Goal: Information Seeking & Learning: Check status

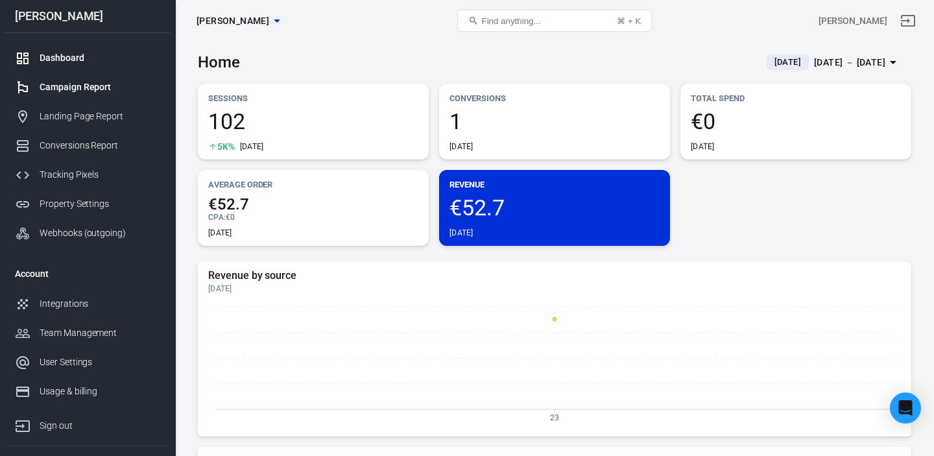
click at [73, 90] on div "Campaign Report" at bounding box center [100, 87] width 121 height 14
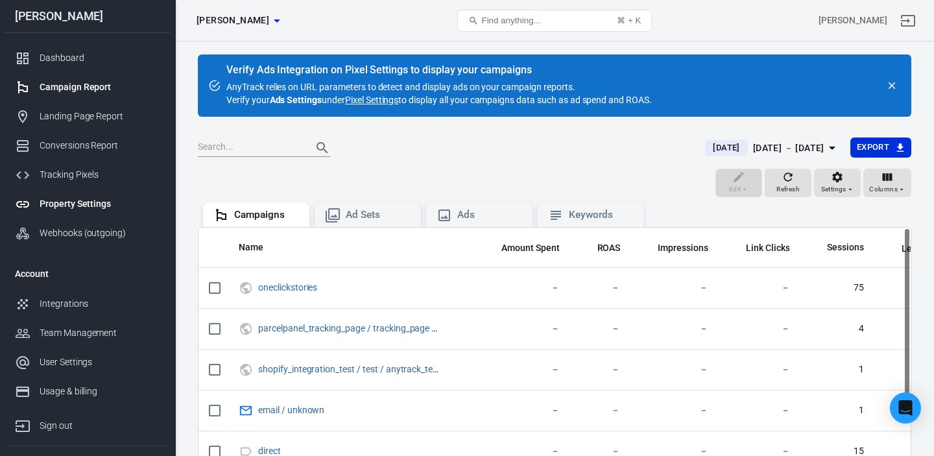
click at [71, 201] on div "Property Settings" at bounding box center [100, 204] width 121 height 14
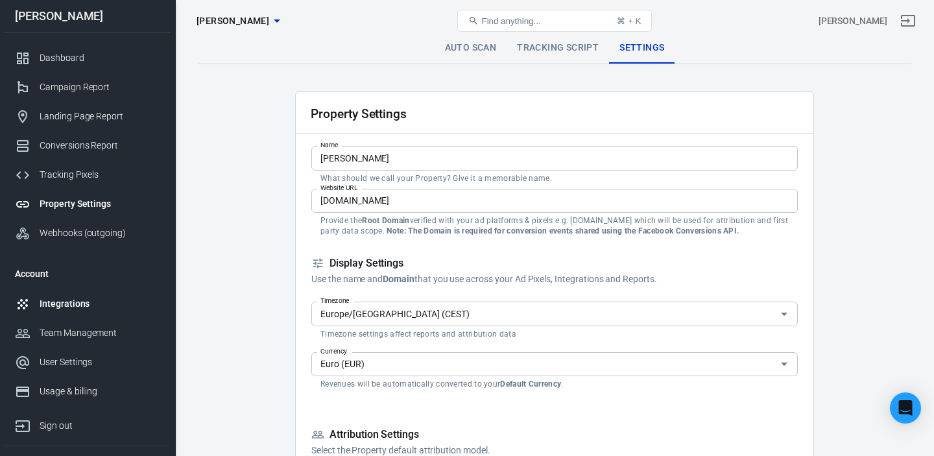
click at [87, 302] on div "Integrations" at bounding box center [100, 304] width 121 height 14
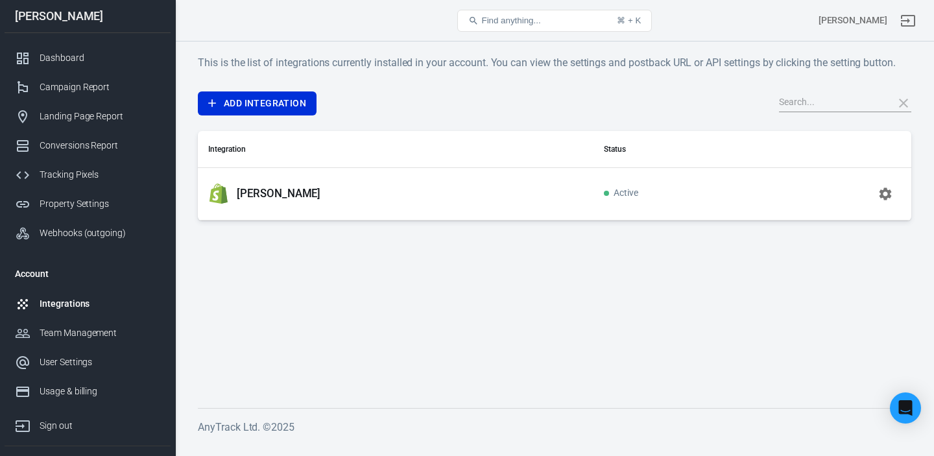
click at [886, 196] on icon "button" at bounding box center [886, 194] width 12 height 12
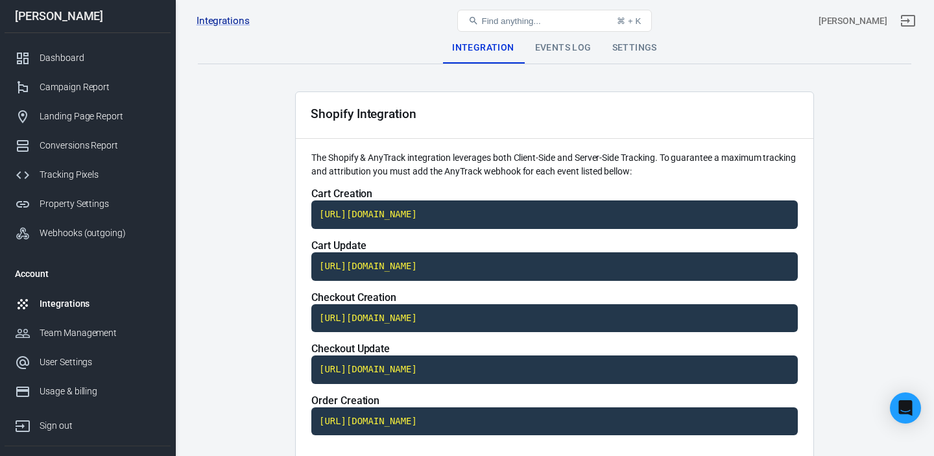
click at [553, 47] on div "Events Log" at bounding box center [563, 47] width 77 height 31
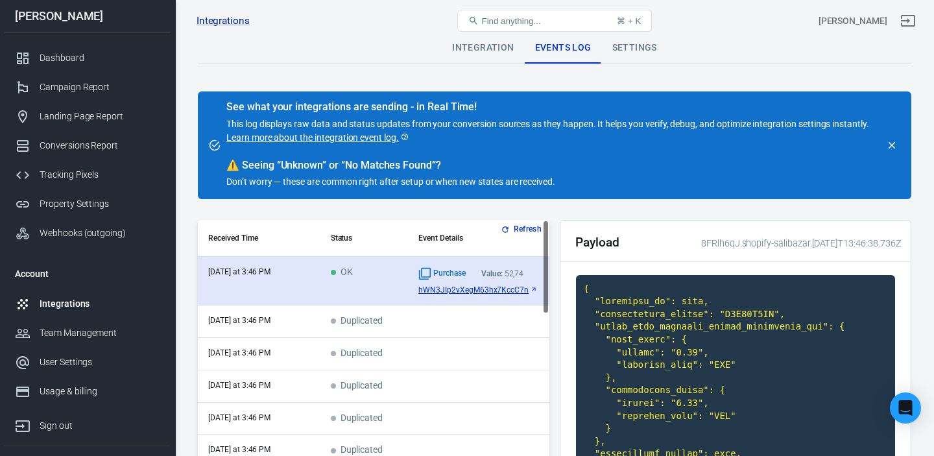
click at [515, 291] on span "hWN3JIp2vXegM63hx7KccC7n" at bounding box center [474, 290] width 110 height 9
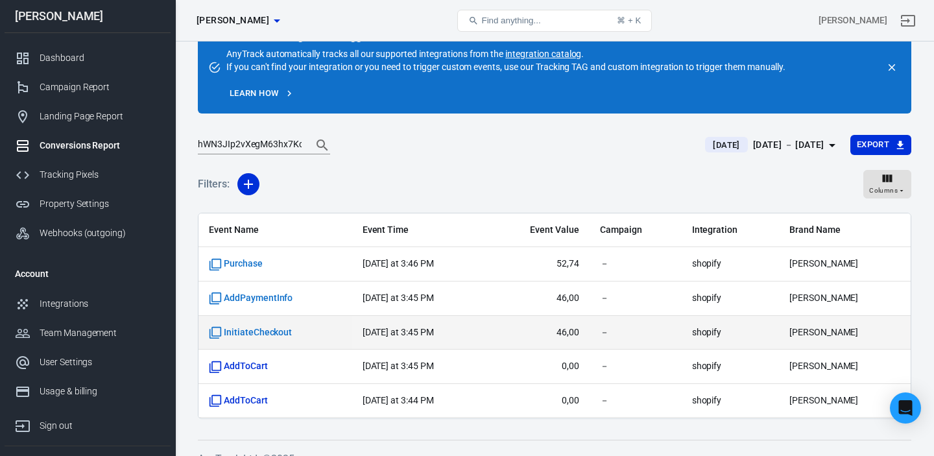
scroll to position [52, 0]
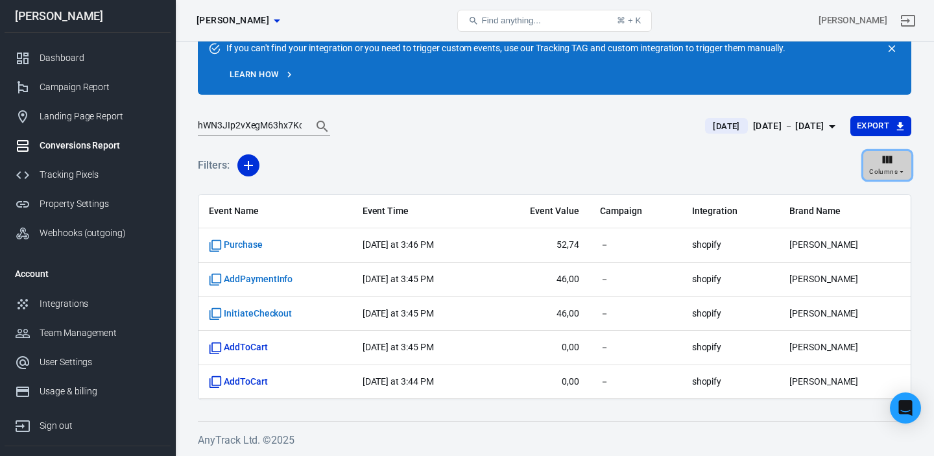
click at [898, 164] on div "Columns" at bounding box center [888, 165] width 36 height 25
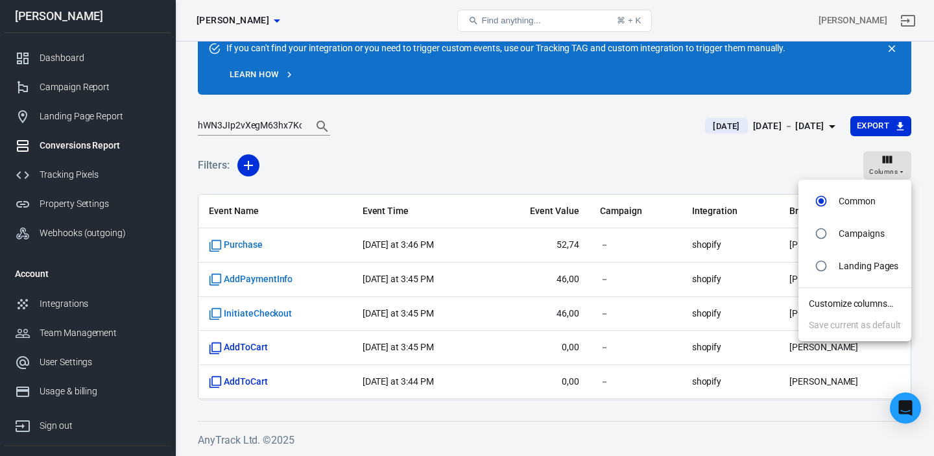
click at [641, 154] on div at bounding box center [467, 228] width 934 height 456
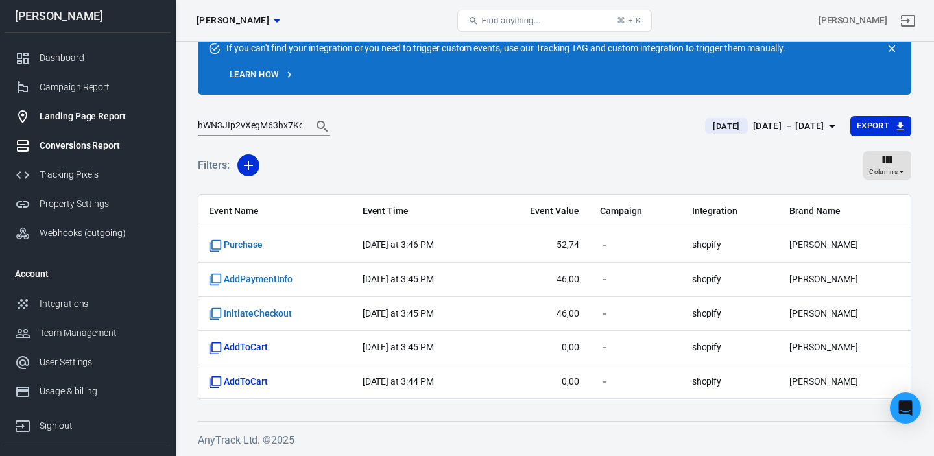
click at [70, 119] on div "Landing Page Report" at bounding box center [100, 117] width 121 height 14
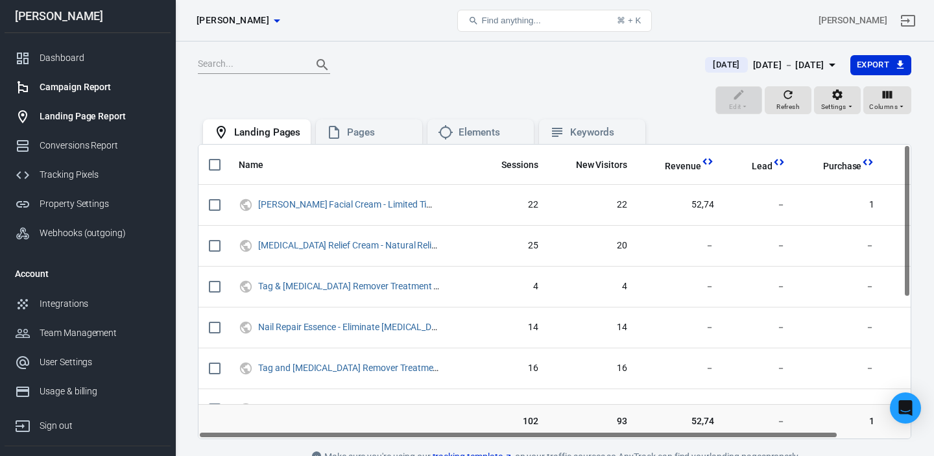
click at [87, 89] on div "Campaign Report" at bounding box center [100, 87] width 121 height 14
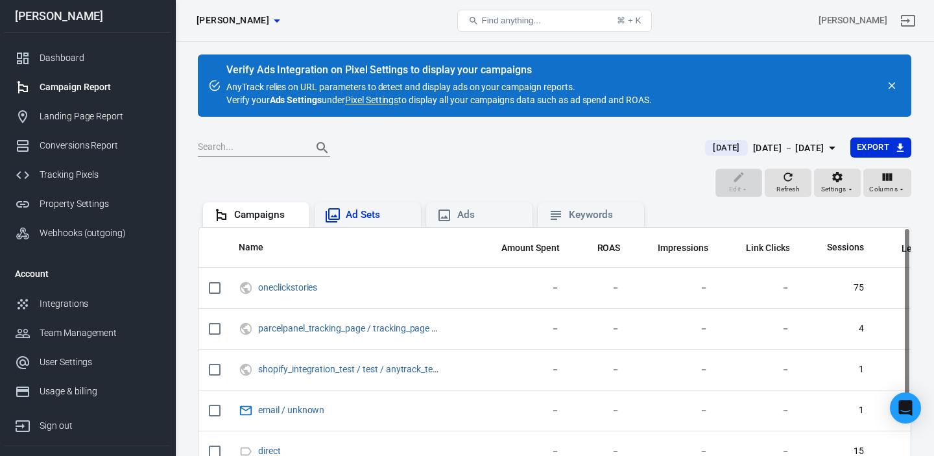
click at [374, 221] on div "Ad Sets" at bounding box center [378, 215] width 65 height 14
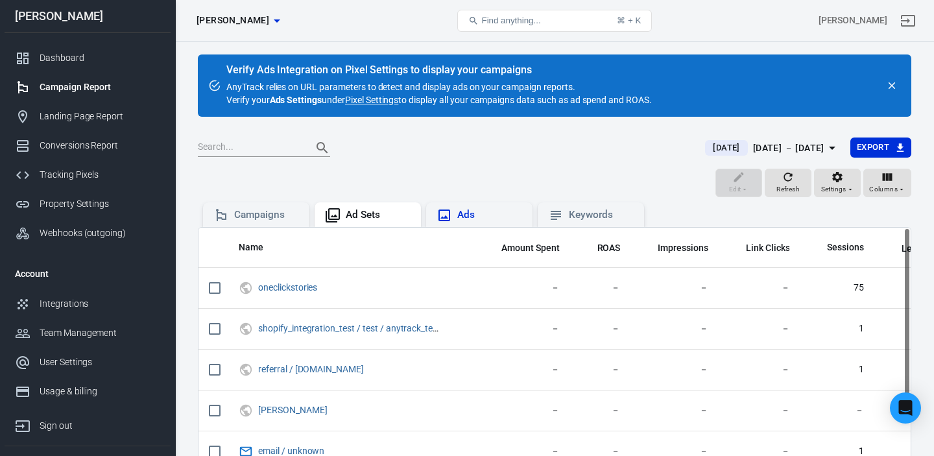
click at [471, 211] on div "Ads" at bounding box center [490, 215] width 65 height 14
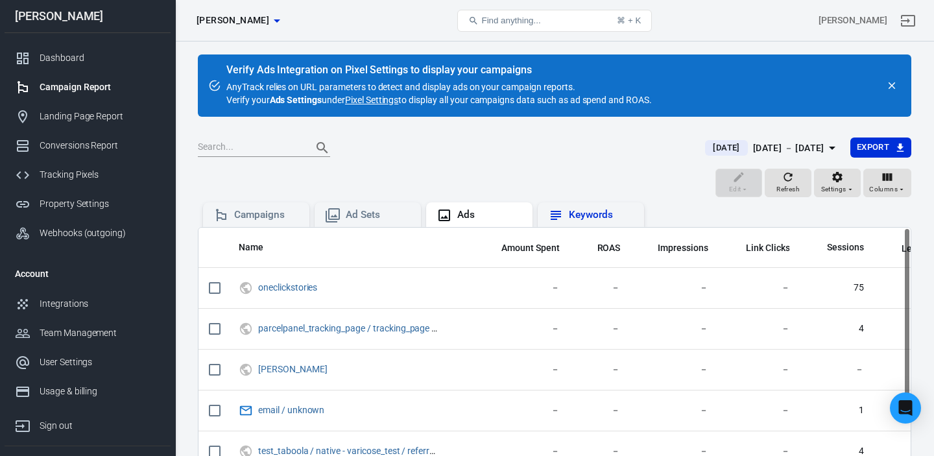
click at [596, 214] on div "Keywords" at bounding box center [601, 215] width 65 height 14
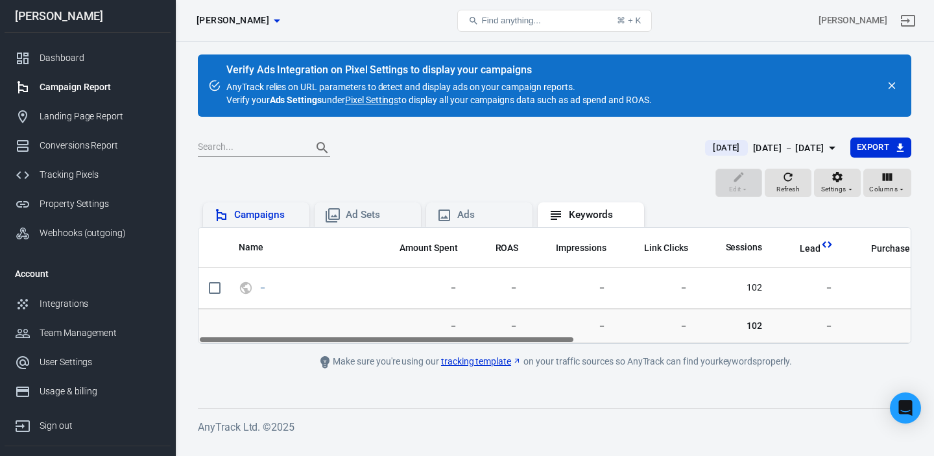
click at [260, 221] on div "Campaigns" at bounding box center [266, 215] width 65 height 14
